Goal: Transaction & Acquisition: Subscribe to service/newsletter

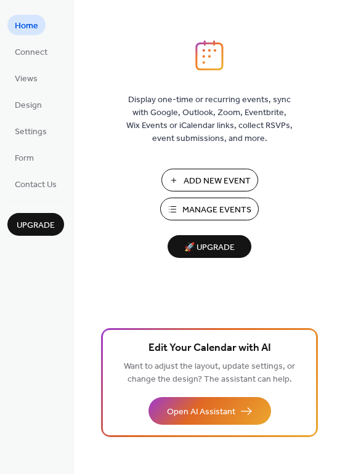
click at [235, 208] on span "Manage Events" at bounding box center [216, 210] width 69 height 13
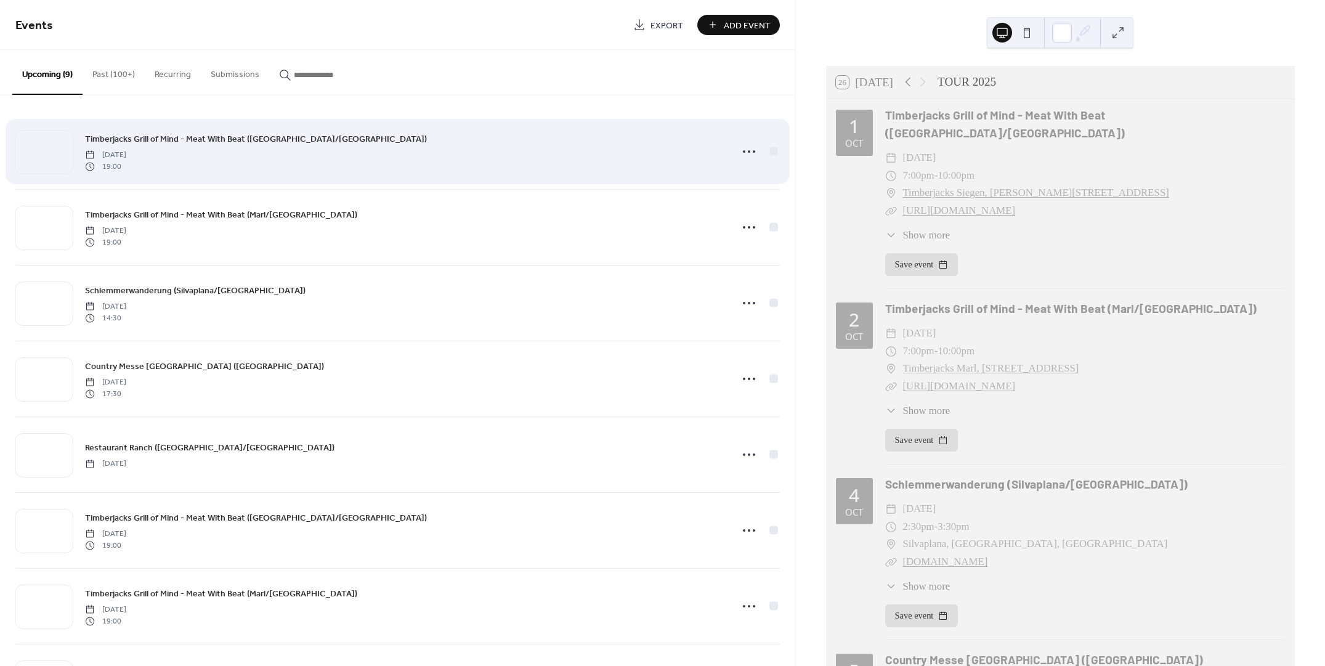
click at [226, 155] on div "Timberjacks Grill of Mind - Meat With Beat ([GEOGRAPHIC_DATA]/[GEOGRAPHIC_DATA]…" at bounding box center [404, 151] width 639 height 39
click at [747, 152] on icon at bounding box center [749, 152] width 20 height 20
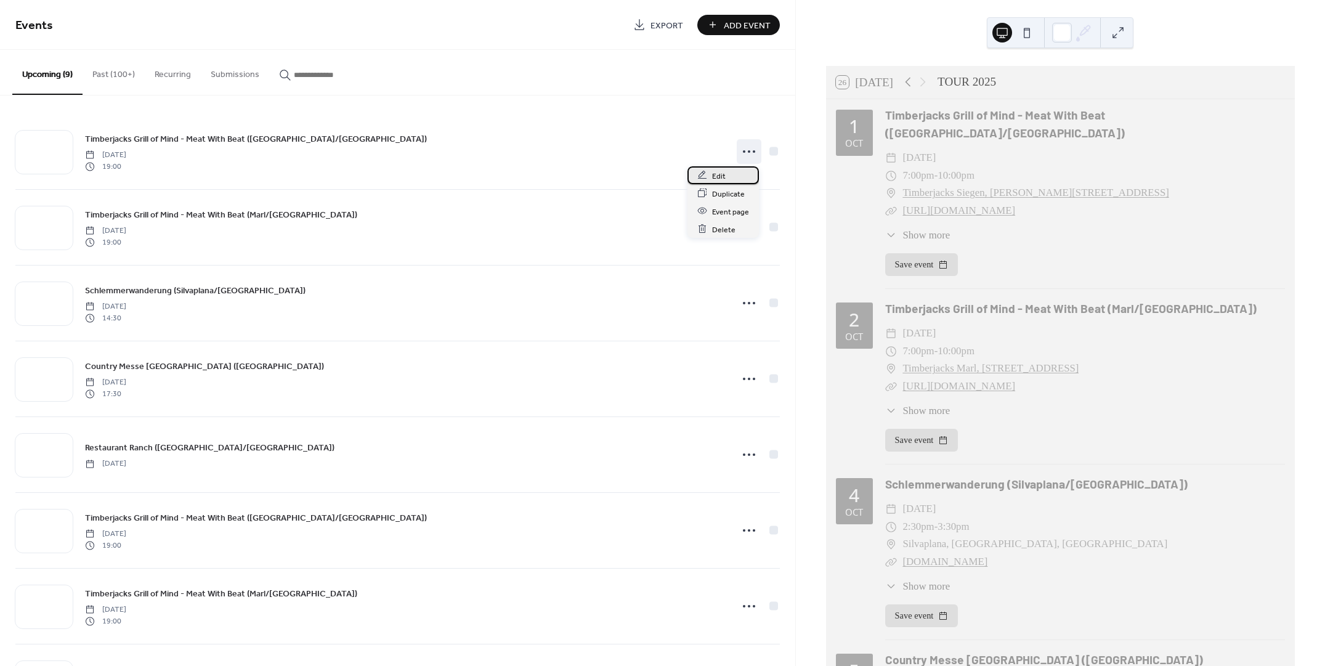
click at [728, 176] on div "Edit" at bounding box center [723, 175] width 71 height 18
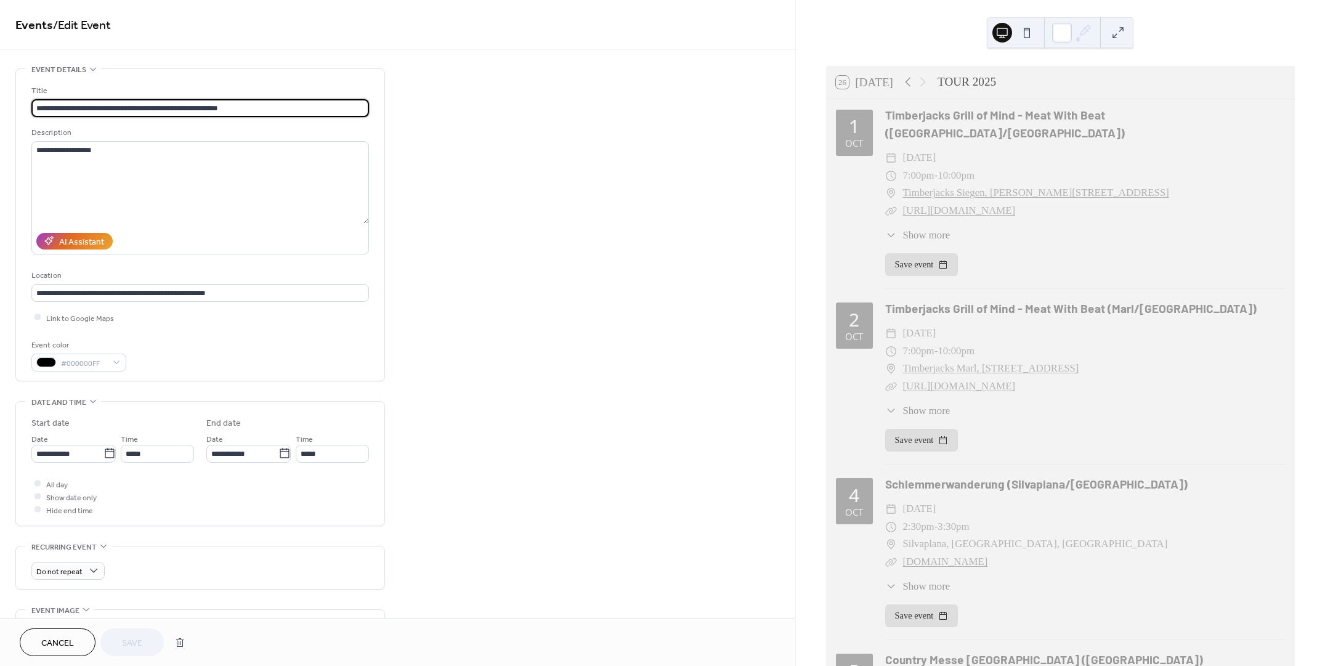
drag, startPoint x: 246, startPoint y: 108, endPoint x: -77, endPoint y: 110, distance: 322.9
click at [0, 110] on html "**********" at bounding box center [662, 333] width 1325 height 666
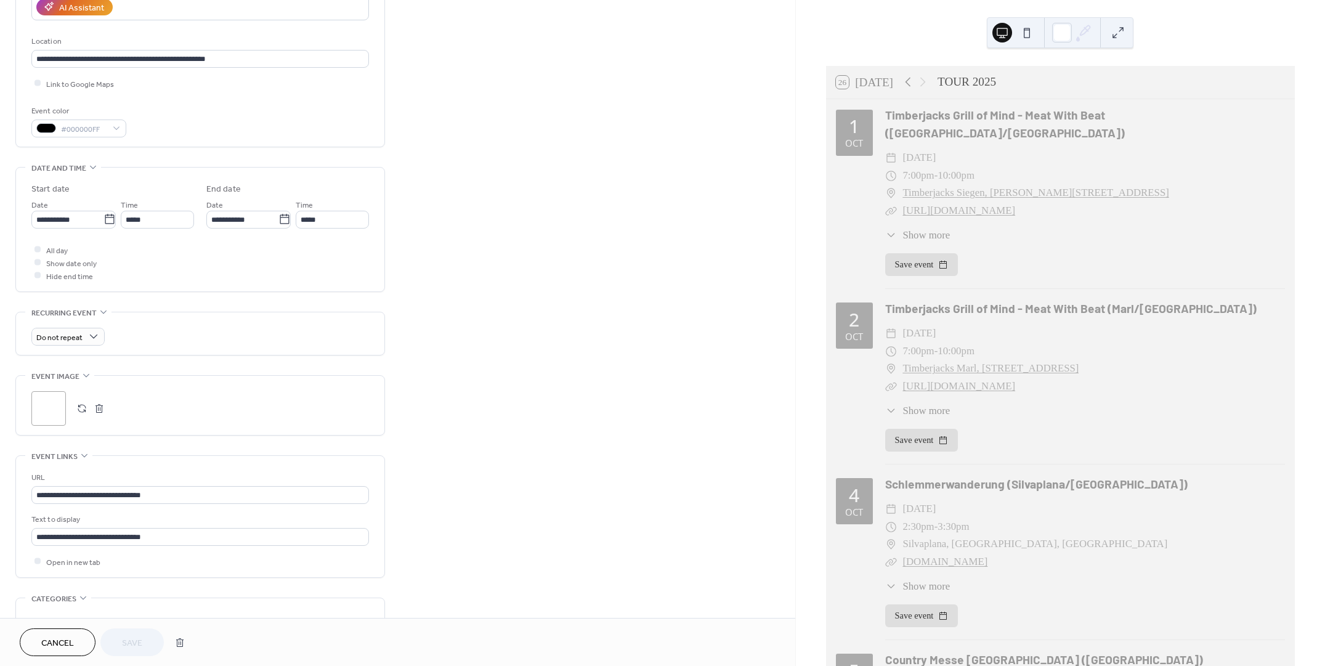
scroll to position [231, 0]
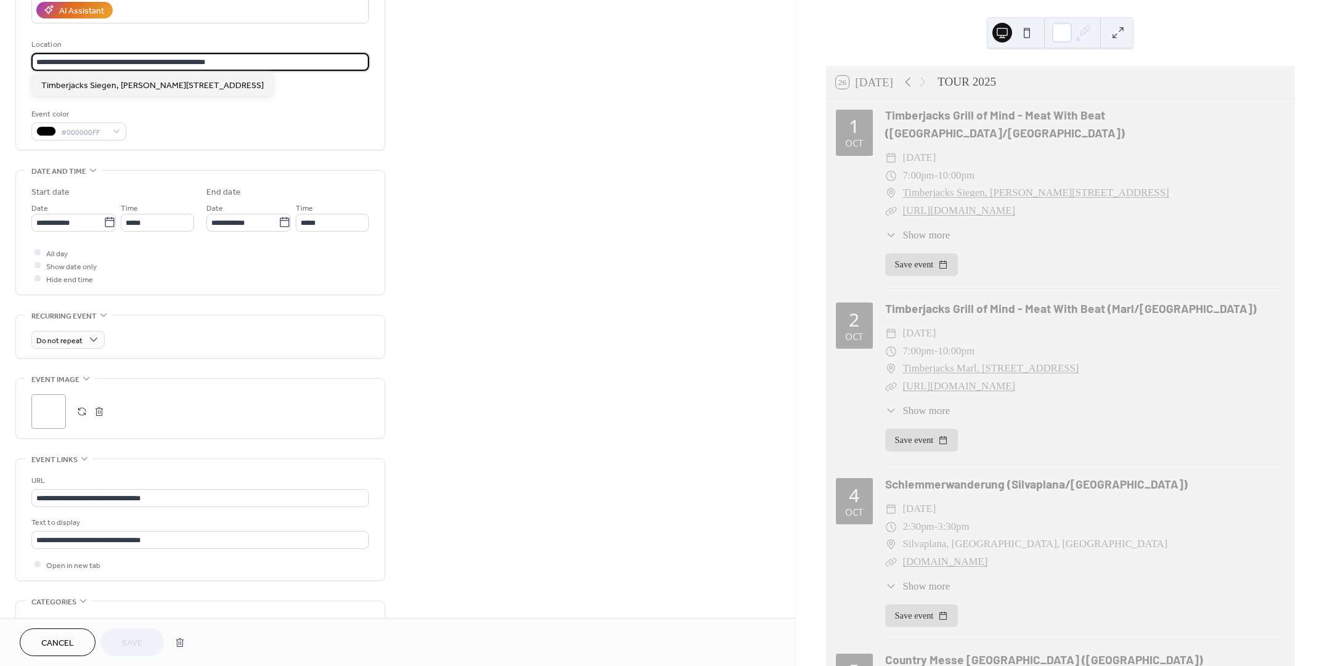
click at [238, 68] on input "**********" at bounding box center [200, 62] width 338 height 18
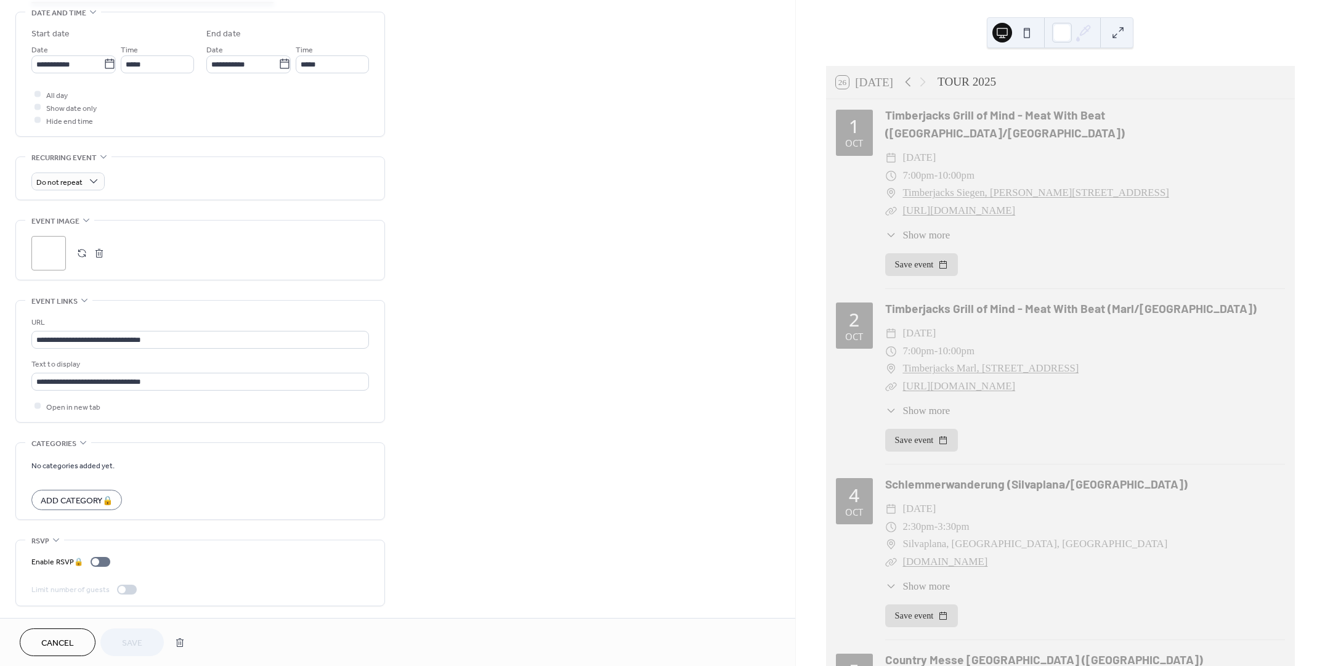
scroll to position [393, 0]
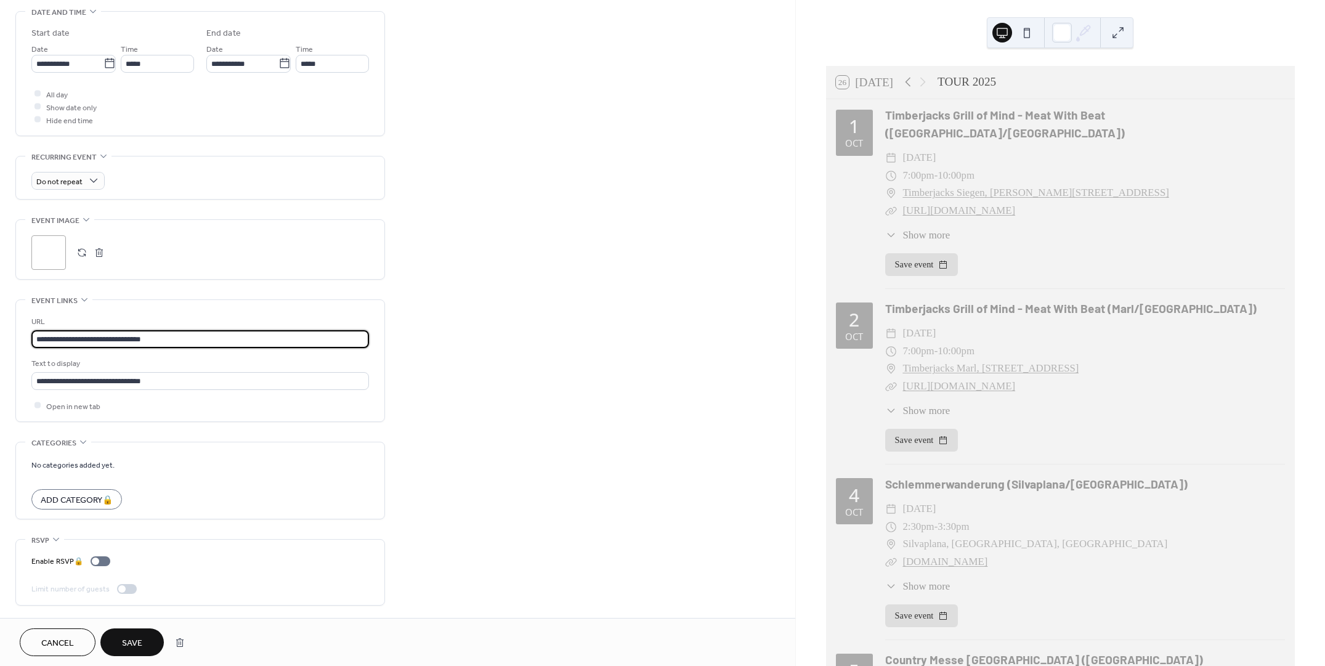
drag, startPoint x: 173, startPoint y: 343, endPoint x: -77, endPoint y: 345, distance: 249.6
click at [0, 345] on html "**********" at bounding box center [662, 333] width 1325 height 666
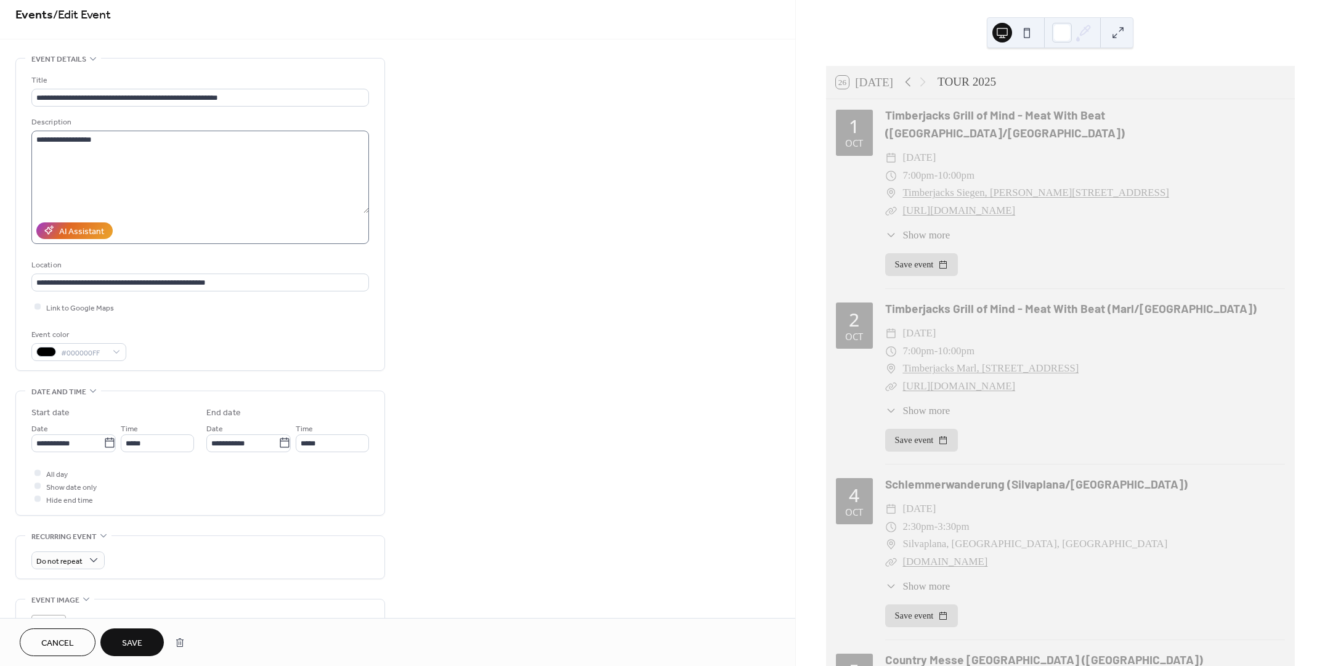
scroll to position [8, 0]
click at [932, 477] on link "Schlemmerwanderung (Silvaplana/[GEOGRAPHIC_DATA])" at bounding box center [1036, 484] width 303 height 14
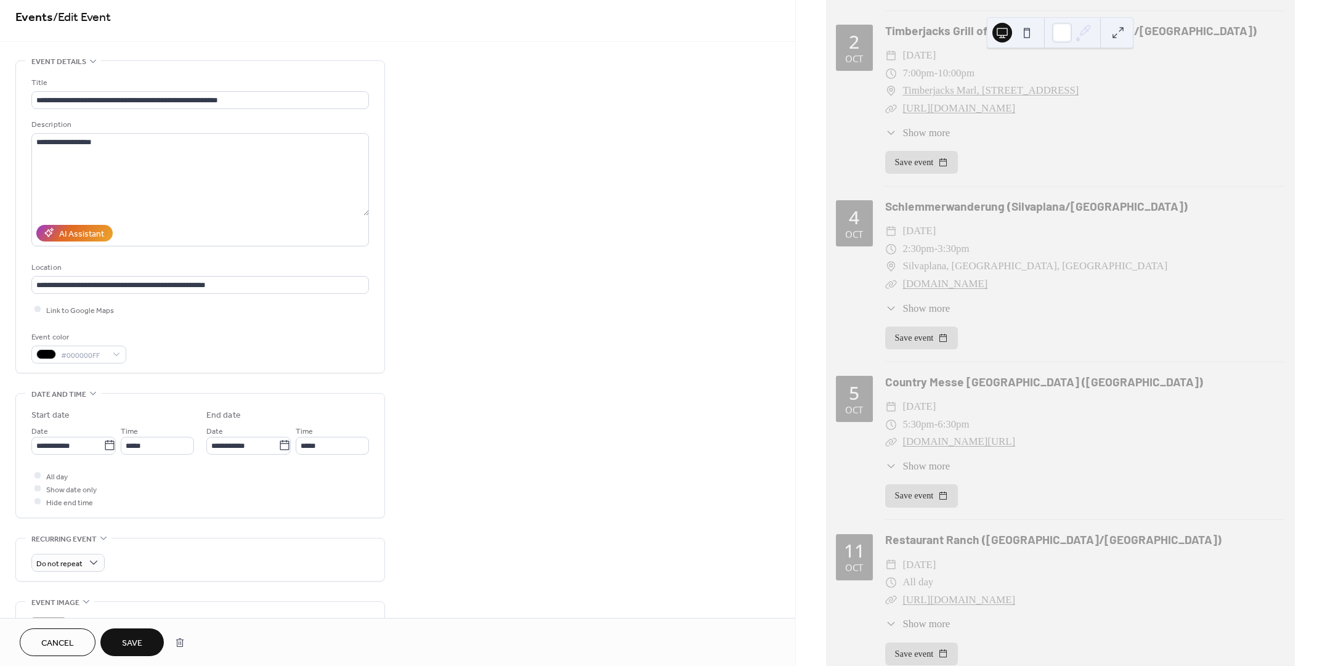
scroll to position [308, 0]
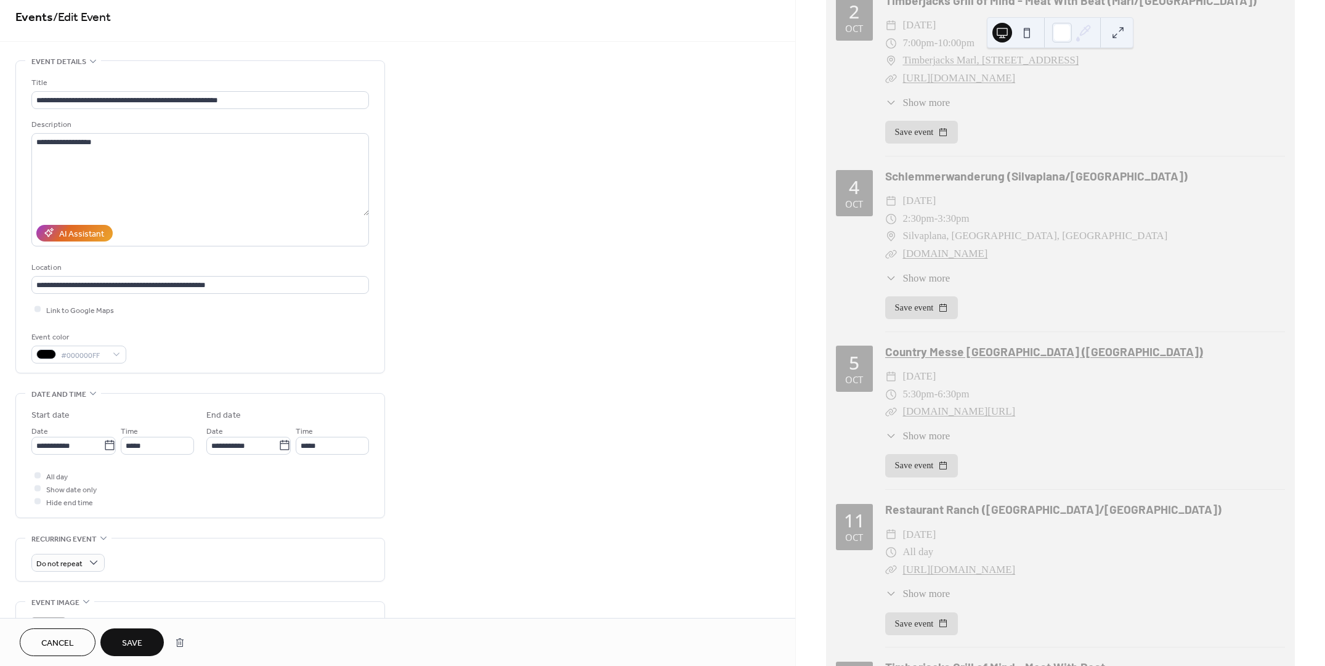
click at [962, 344] on link "Country Messe [GEOGRAPHIC_DATA] ([GEOGRAPHIC_DATA])" at bounding box center [1044, 351] width 318 height 14
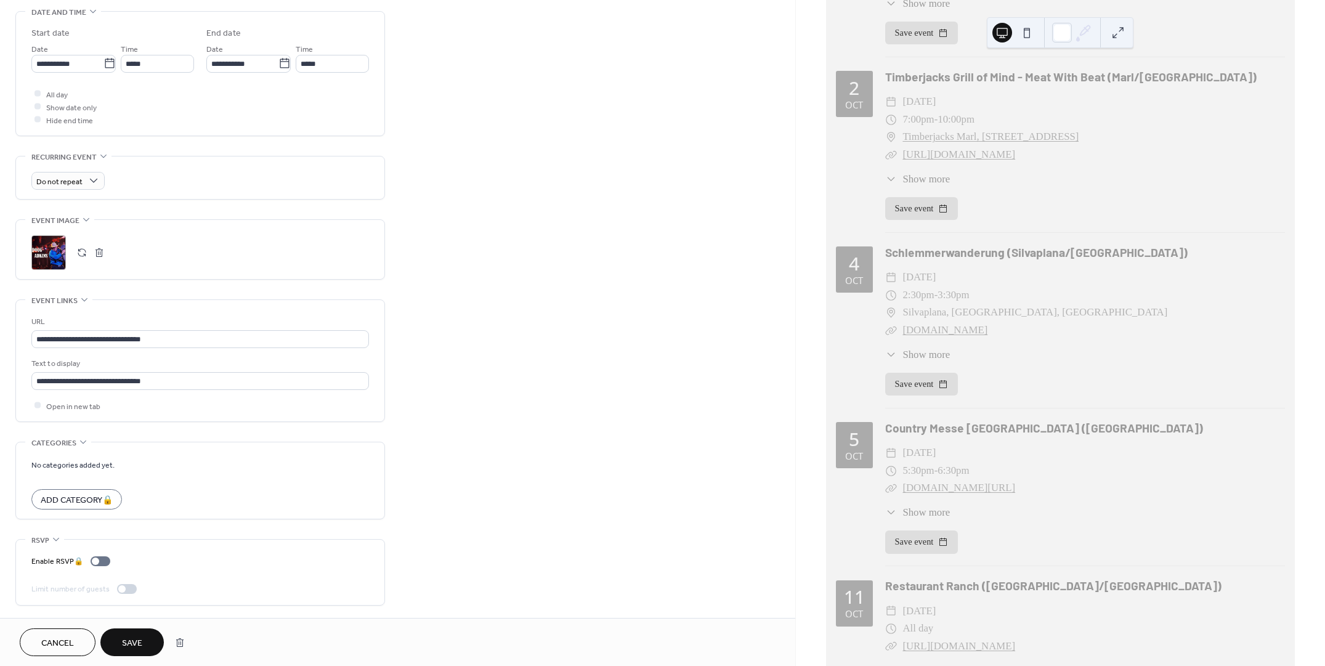
scroll to position [231, 0]
click at [926, 421] on link "Country Messe [GEOGRAPHIC_DATA] ([GEOGRAPHIC_DATA])" at bounding box center [1044, 428] width 318 height 14
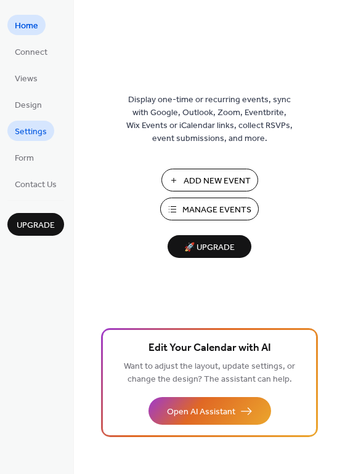
click at [25, 129] on span "Settings" at bounding box center [31, 132] width 32 height 13
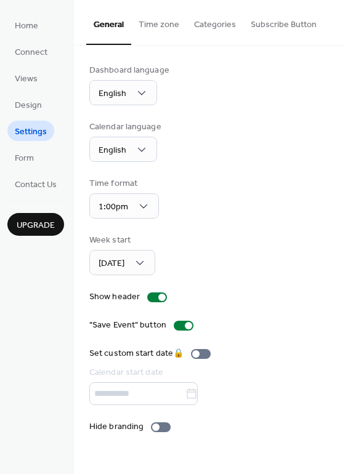
click at [268, 27] on button "Subscribe Button" at bounding box center [283, 22] width 81 height 44
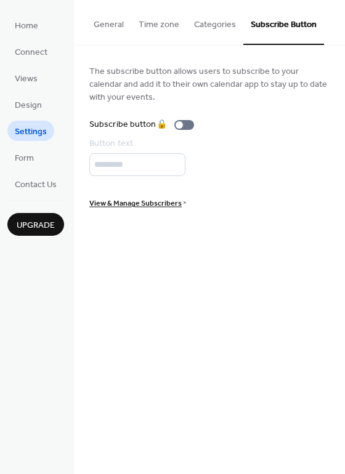
click at [37, 222] on span "Upgrade" at bounding box center [36, 225] width 38 height 13
